Goal: Information Seeking & Learning: Learn about a topic

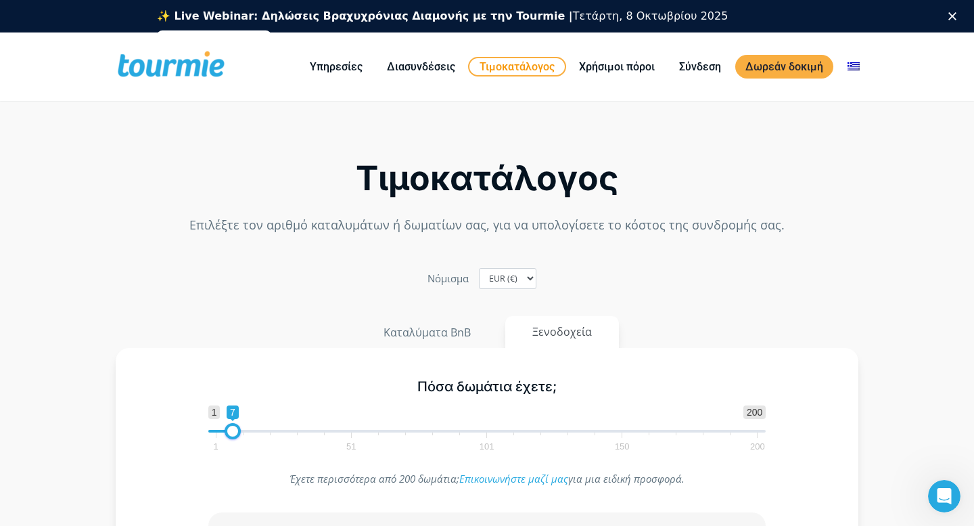
click at [517, 68] on link "Τιμοκατάλογος" at bounding box center [517, 67] width 98 height 20
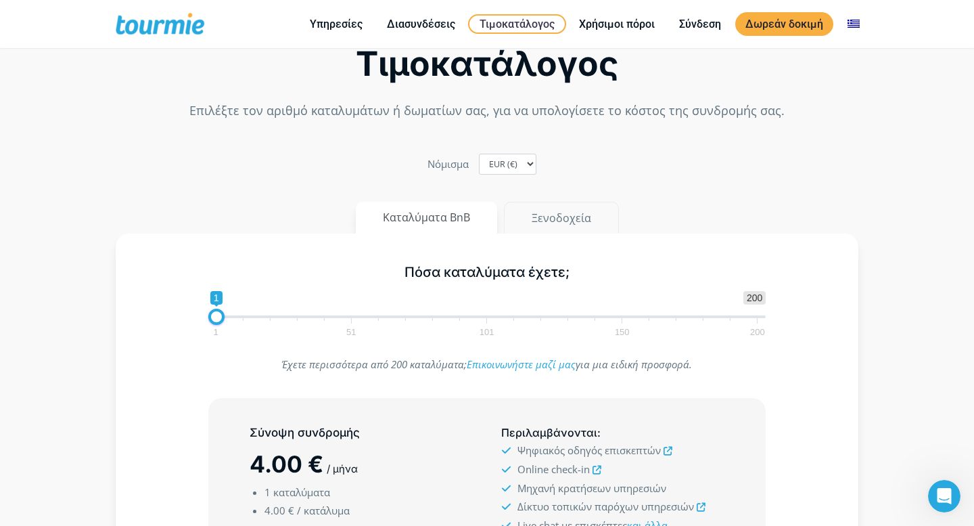
click at [560, 187] on div "Τιμοκατάλογος Επιλέξτε τον αριθμό καταλυμάτων ή δωματίων σας, για να υπολογίσετ…" at bounding box center [486, 403] width 771 height 812
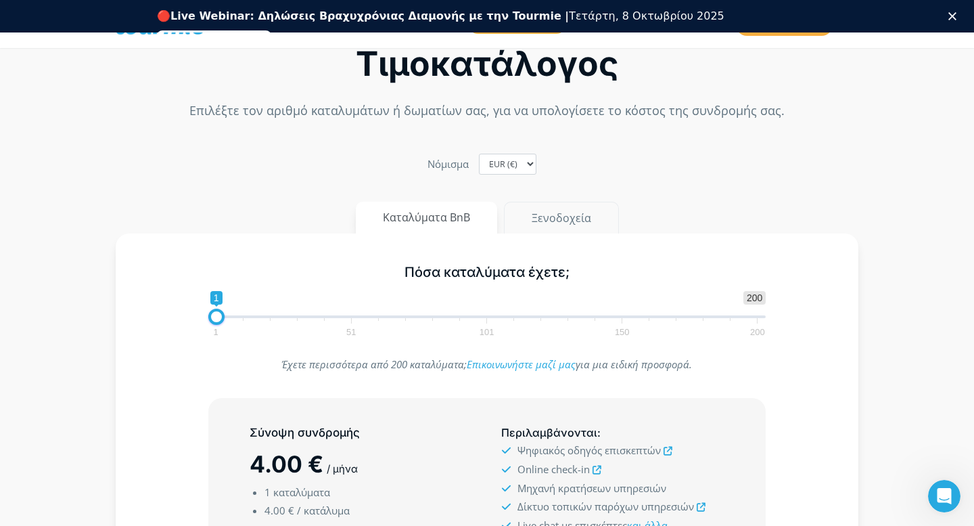
click at [549, 217] on button "Ξενοδοχεία" at bounding box center [561, 218] width 115 height 32
drag, startPoint x: 223, startPoint y: 316, endPoint x: 231, endPoint y: 316, distance: 8.1
click at [231, 316] on span at bounding box center [233, 316] width 16 height 16
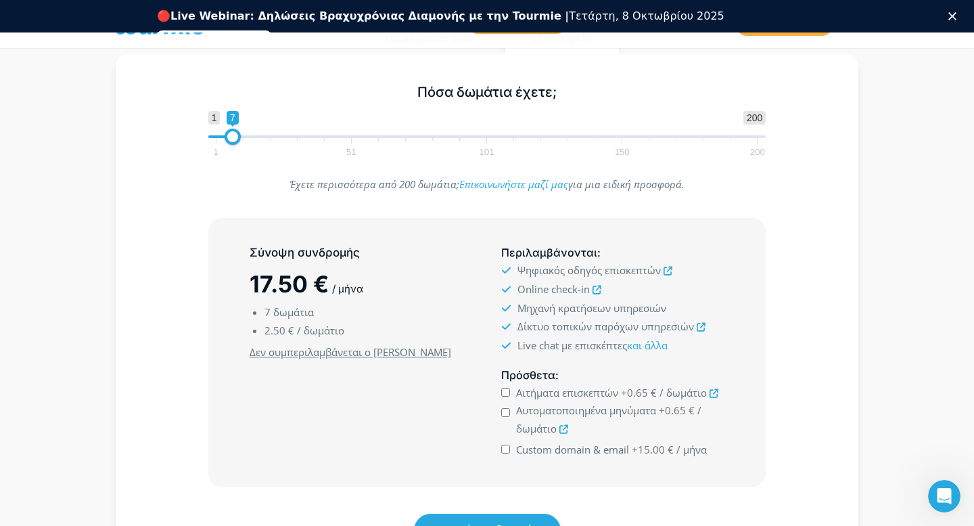
scroll to position [229, 0]
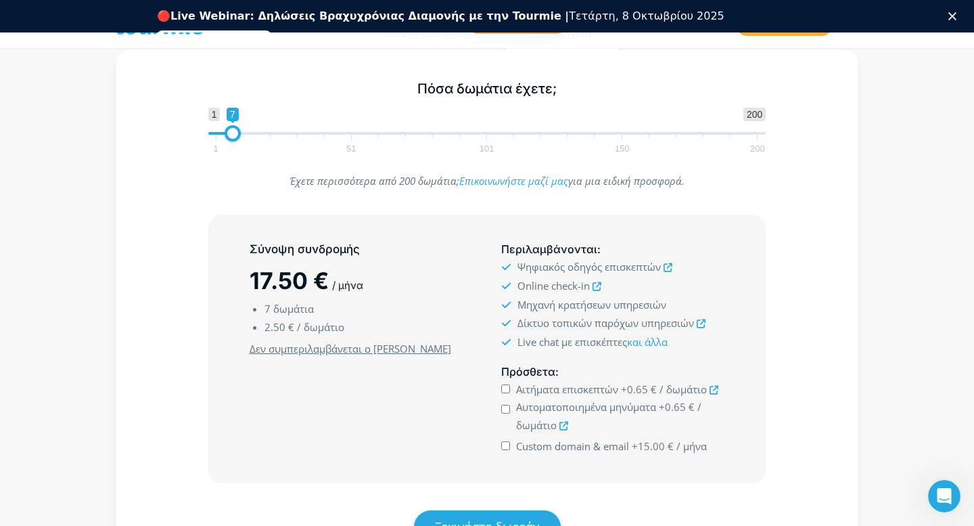
click at [174, 338] on div "Σύνοψη συνδρομής 17.50 € / μήνα 7 δωμάτια 2.50 € / δωμάτιο Ελάχιστο κόστος συνδ…" at bounding box center [486, 348] width 703 height 269
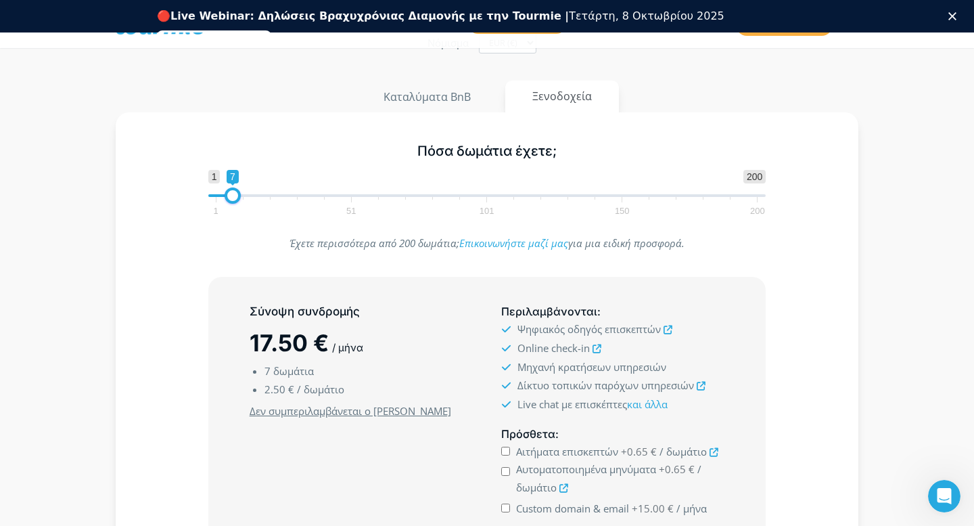
scroll to position [166, 0]
click at [425, 100] on button "Καταλύματα BnB" at bounding box center [427, 97] width 143 height 32
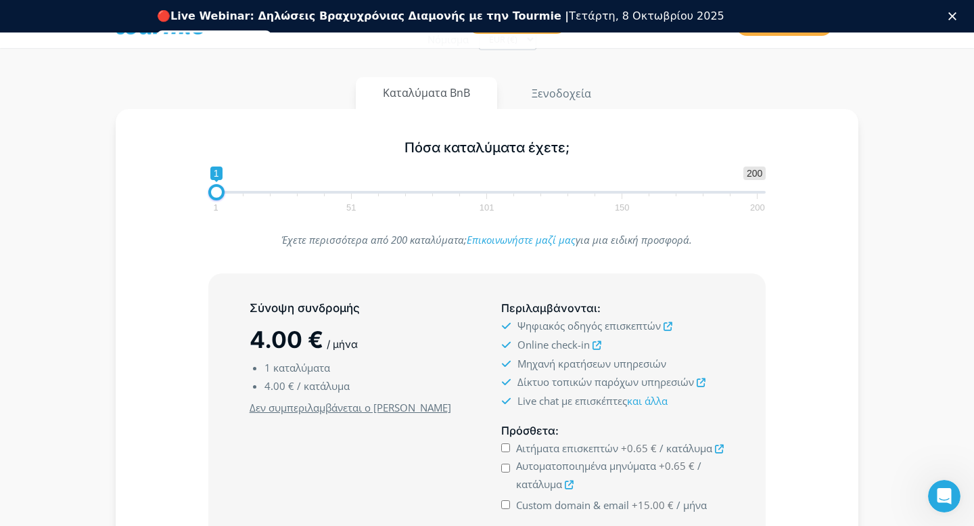
scroll to position [159, 0]
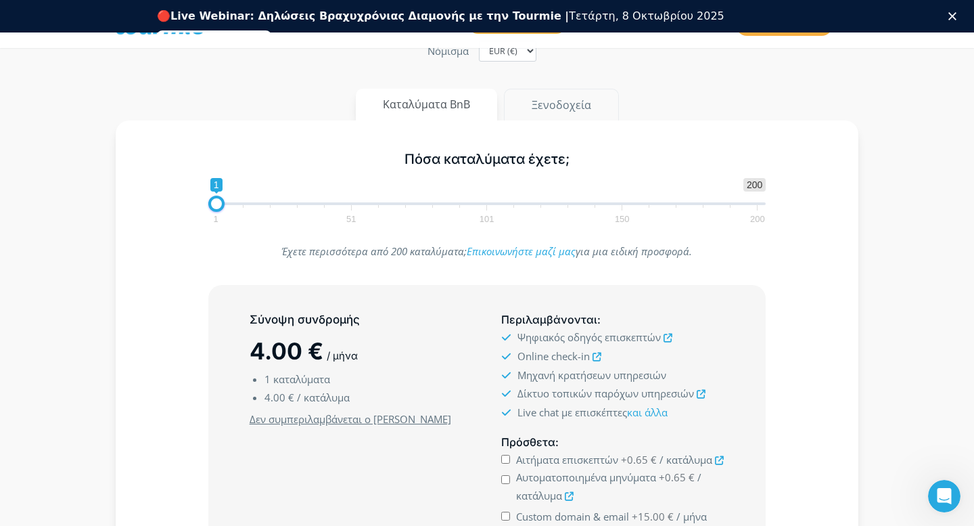
click at [548, 107] on button "Ξενοδοχεία" at bounding box center [561, 105] width 115 height 32
drag, startPoint x: 233, startPoint y: 206, endPoint x: 219, endPoint y: 204, distance: 13.6
click at [219, 204] on span at bounding box center [219, 203] width 16 height 16
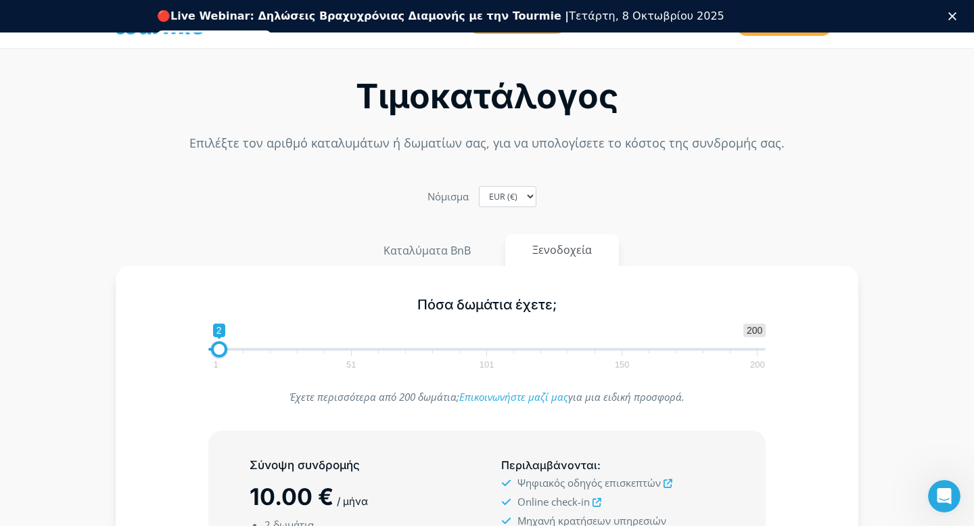
scroll to position [0, 0]
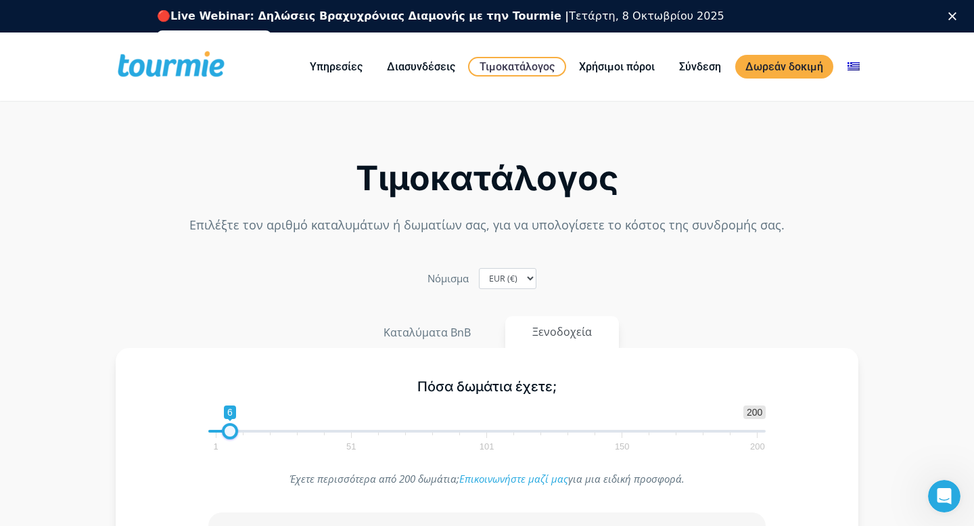
type input "7"
drag, startPoint x: 218, startPoint y: 431, endPoint x: 231, endPoint y: 432, distance: 12.9
click at [231, 432] on span at bounding box center [233, 431] width 16 height 16
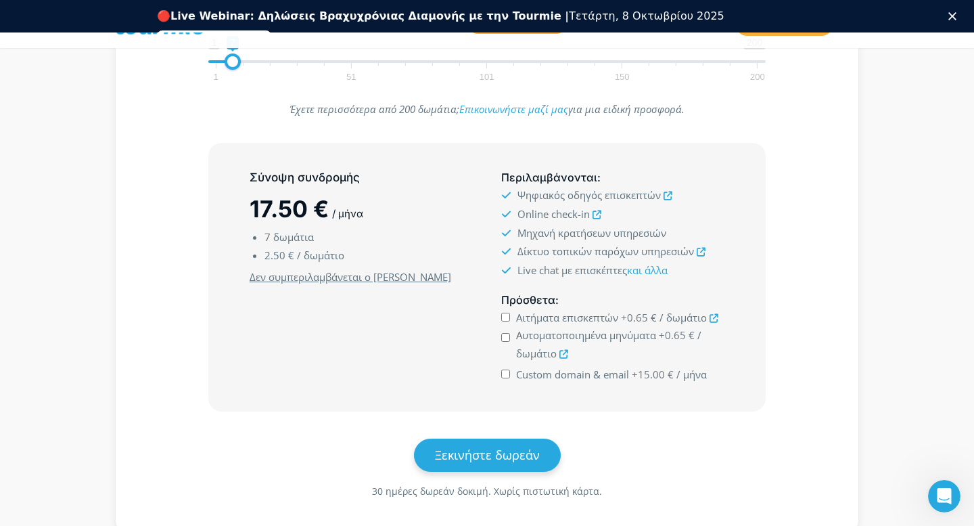
scroll to position [298, 0]
